Goal: Information Seeking & Learning: Learn about a topic

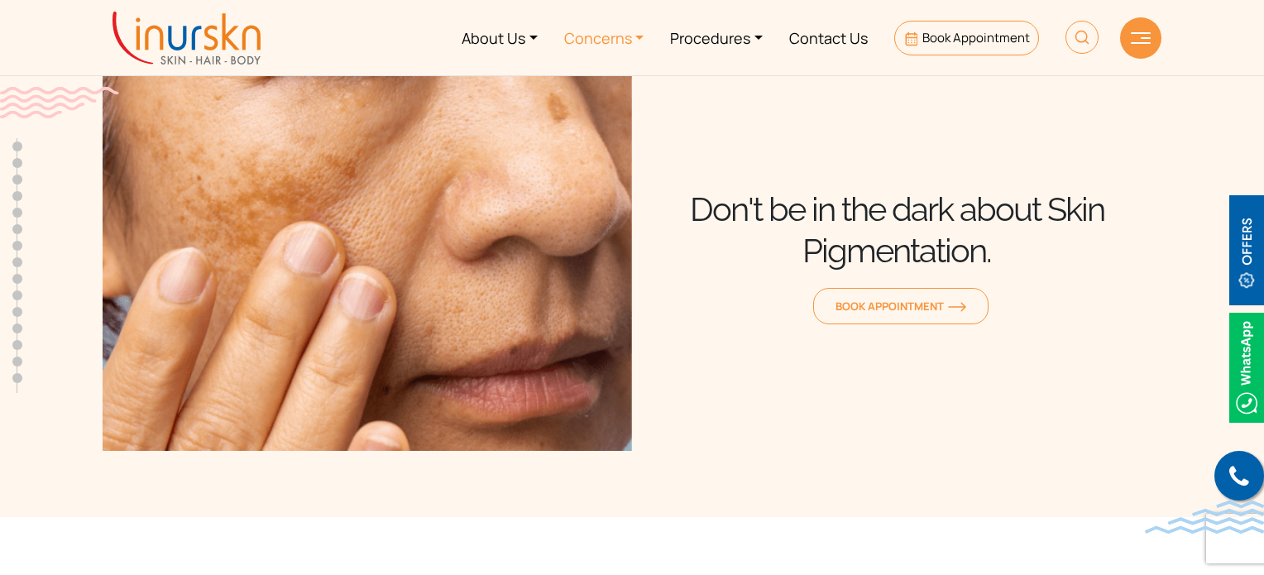
click at [634, 39] on link "Concerns" at bounding box center [604, 38] width 107 height 62
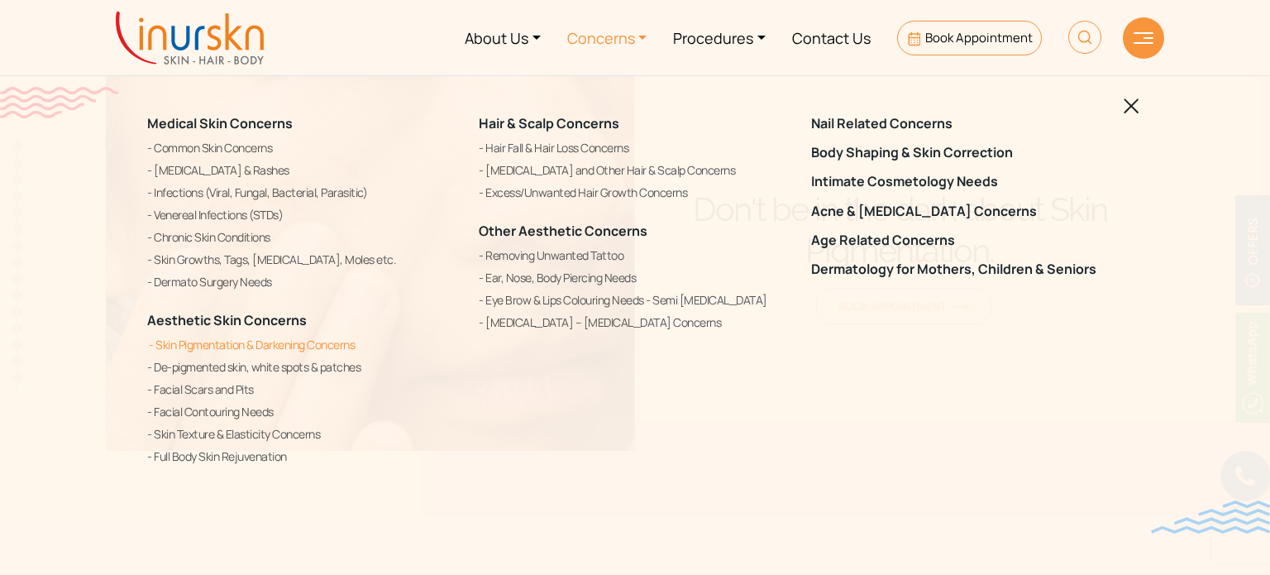
click at [304, 348] on link "Skin Pigmentation & Darkening Concerns" at bounding box center [303, 345] width 312 height 20
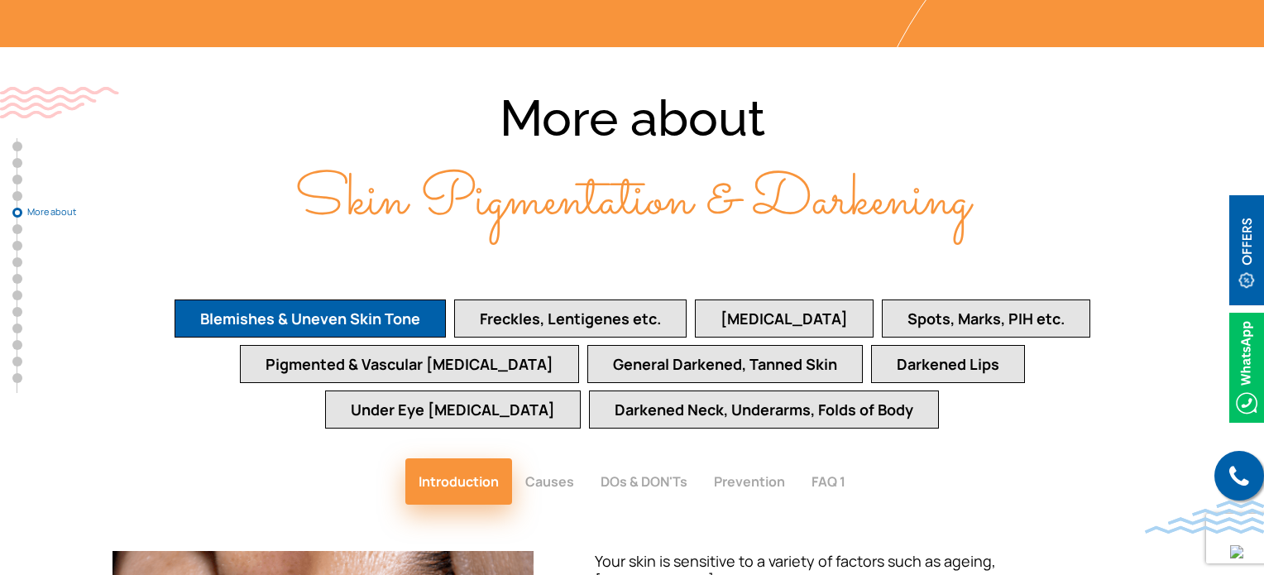
scroll to position [3478, 0]
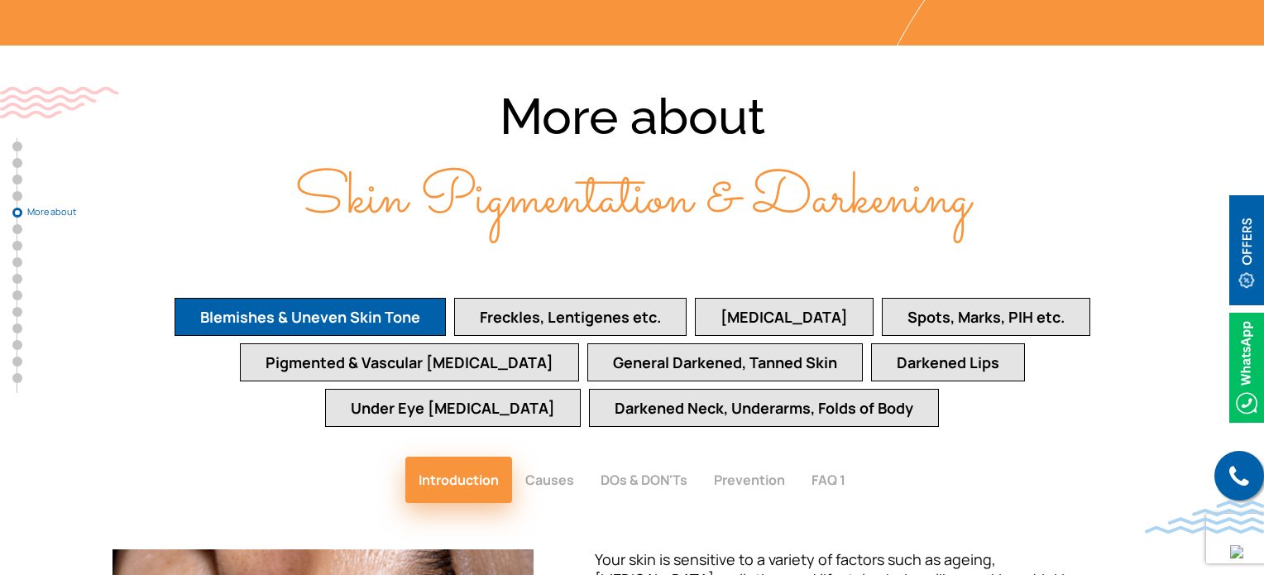
click at [789, 298] on button "[MEDICAL_DATA]" at bounding box center [784, 317] width 179 height 38
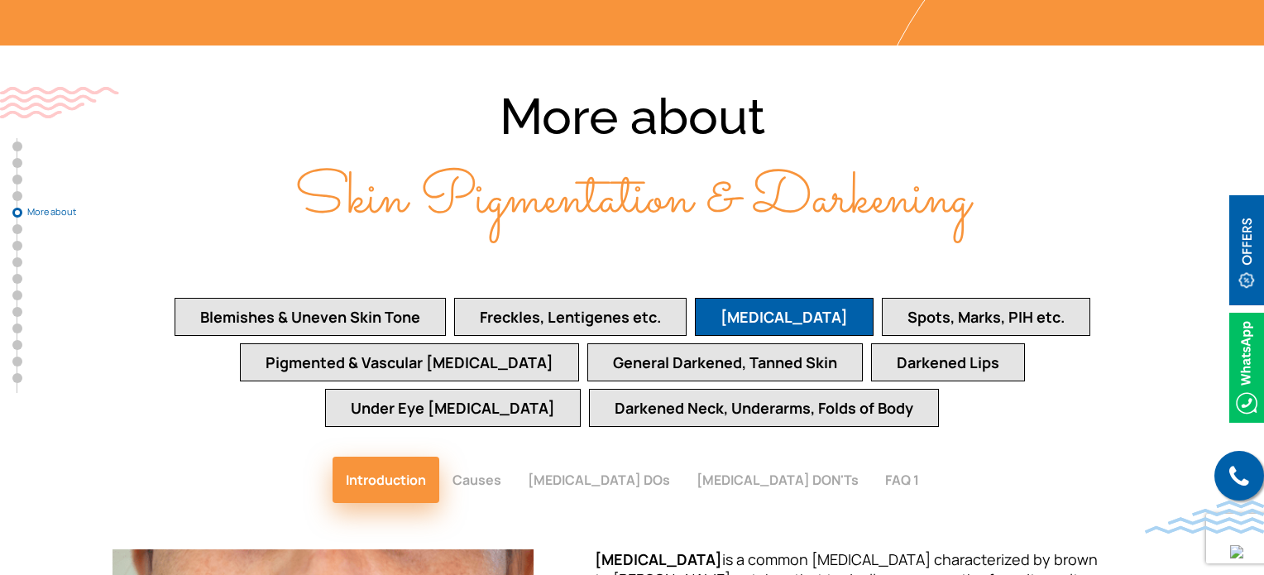
click at [638, 298] on button "Freckles, Lentigenes etc." at bounding box center [570, 317] width 232 height 38
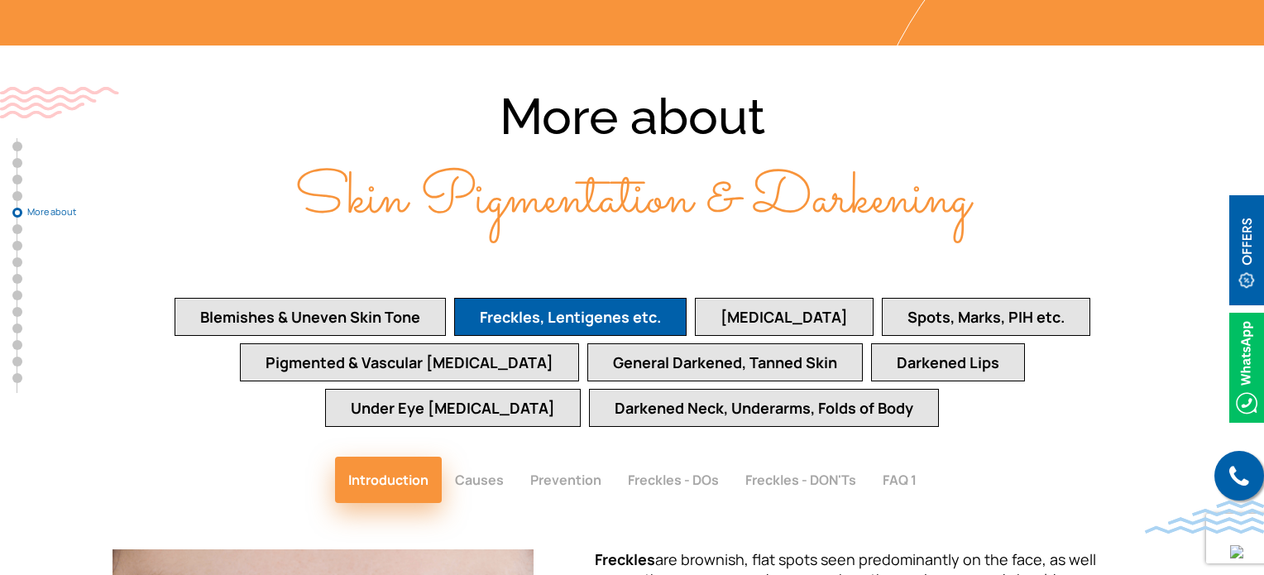
click at [629, 343] on button "General Darkened, Tanned Skin" at bounding box center [724, 362] width 275 height 38
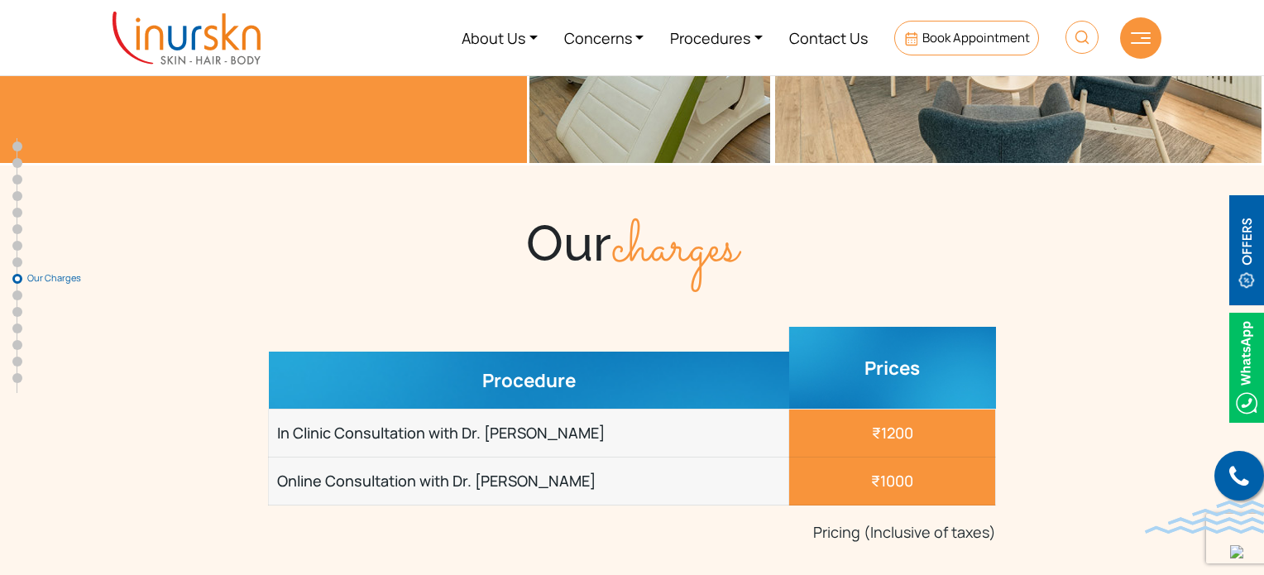
scroll to position [6829, 0]
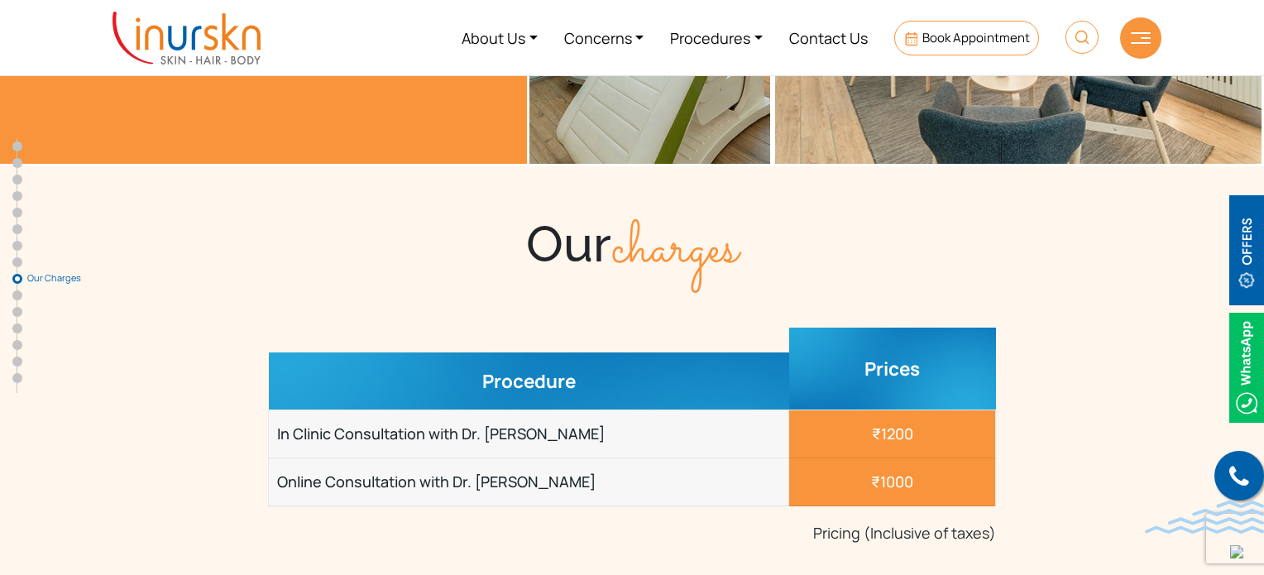
click at [853, 410] on td "₹1200" at bounding box center [892, 434] width 207 height 48
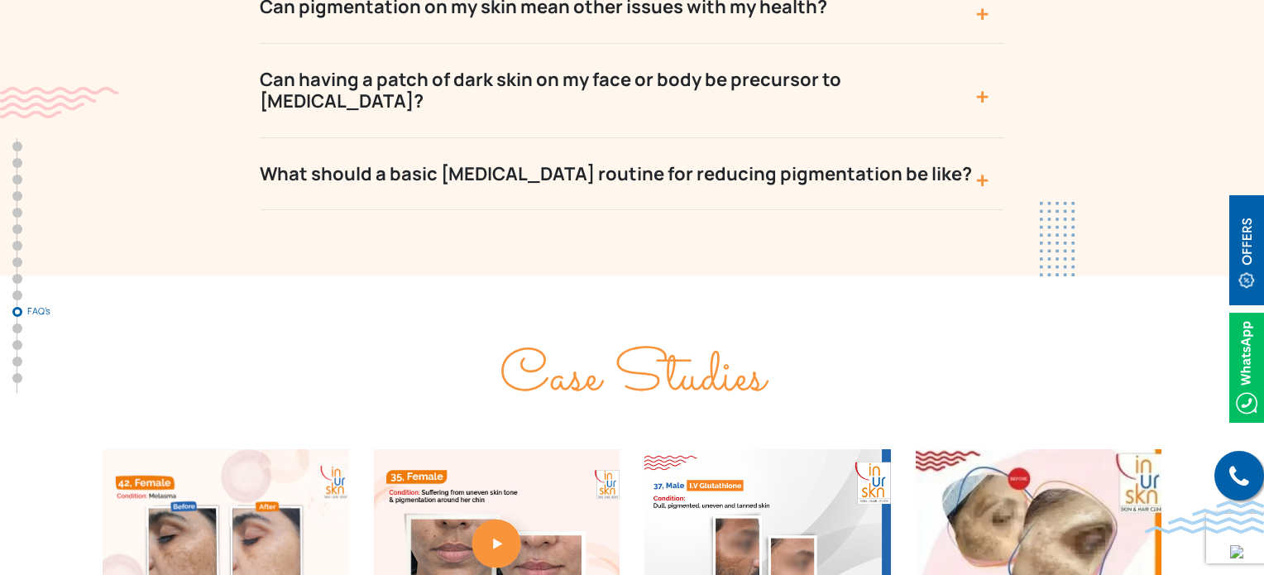
scroll to position [8945, 0]
